Goal: Navigation & Orientation: Find specific page/section

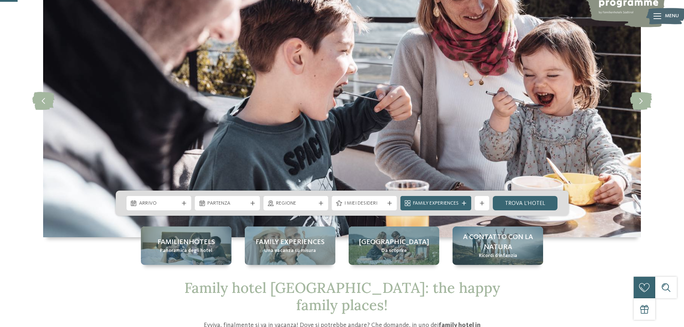
scroll to position [108, 0]
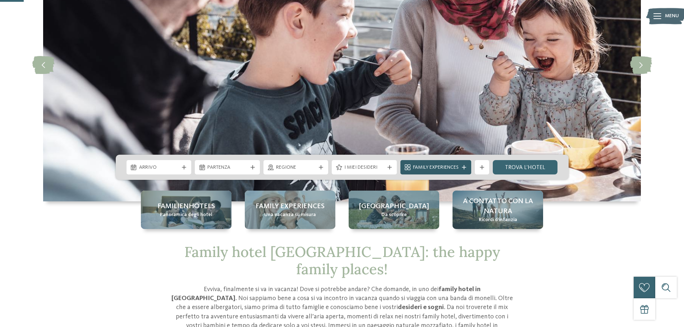
click at [465, 169] on icon at bounding box center [464, 167] width 4 height 4
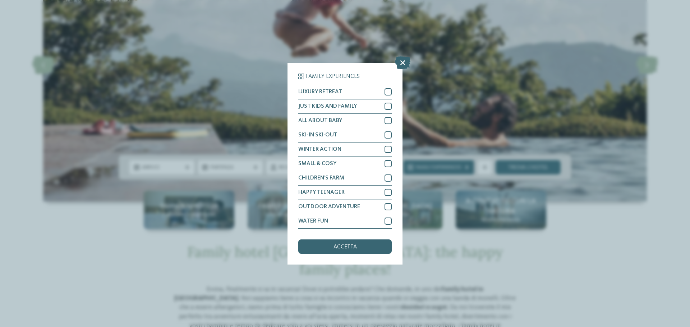
click at [607, 245] on div "Family Experiences LUXURY RETREAT JUST KIDS AND FAMILY" at bounding box center [345, 163] width 690 height 327
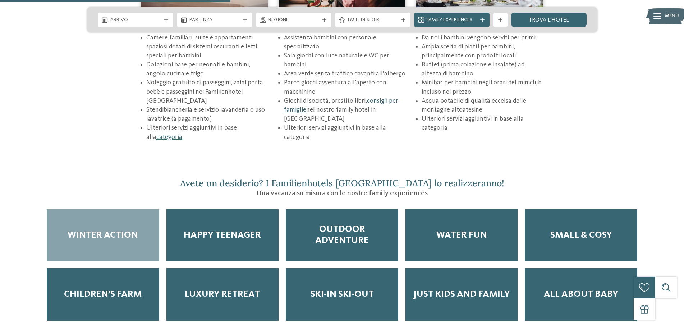
scroll to position [1149, 0]
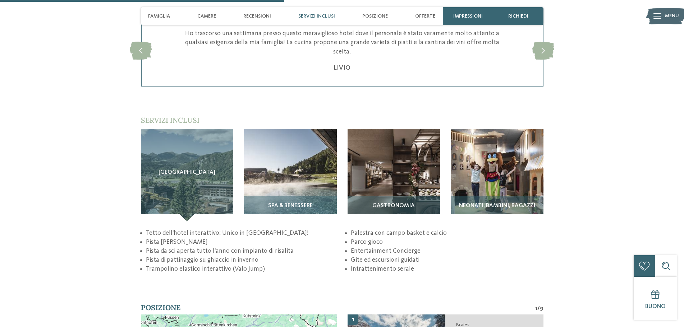
scroll to position [1042, 0]
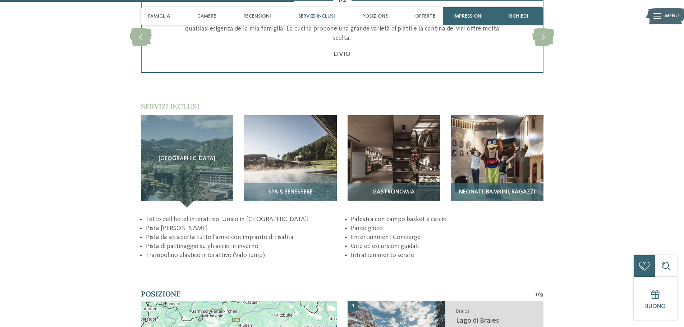
click at [501, 175] on img at bounding box center [496, 161] width 93 height 93
